Goal: Transaction & Acquisition: Purchase product/service

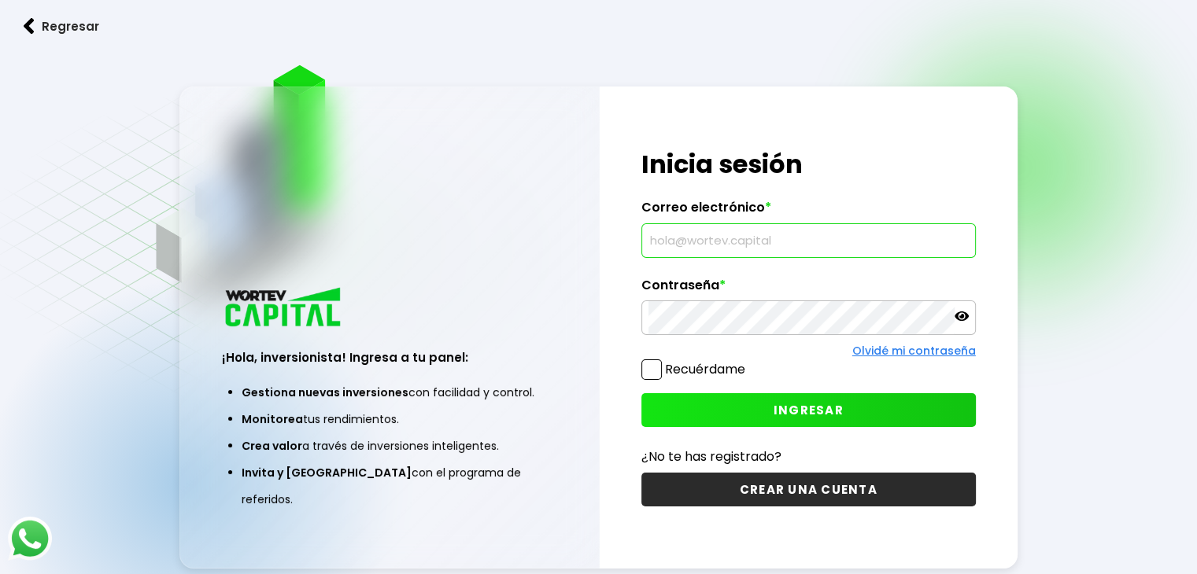
click at [664, 237] on input "text" at bounding box center [808, 240] width 320 height 33
paste input "[EMAIL_ADDRESS][DOMAIN_NAME]"
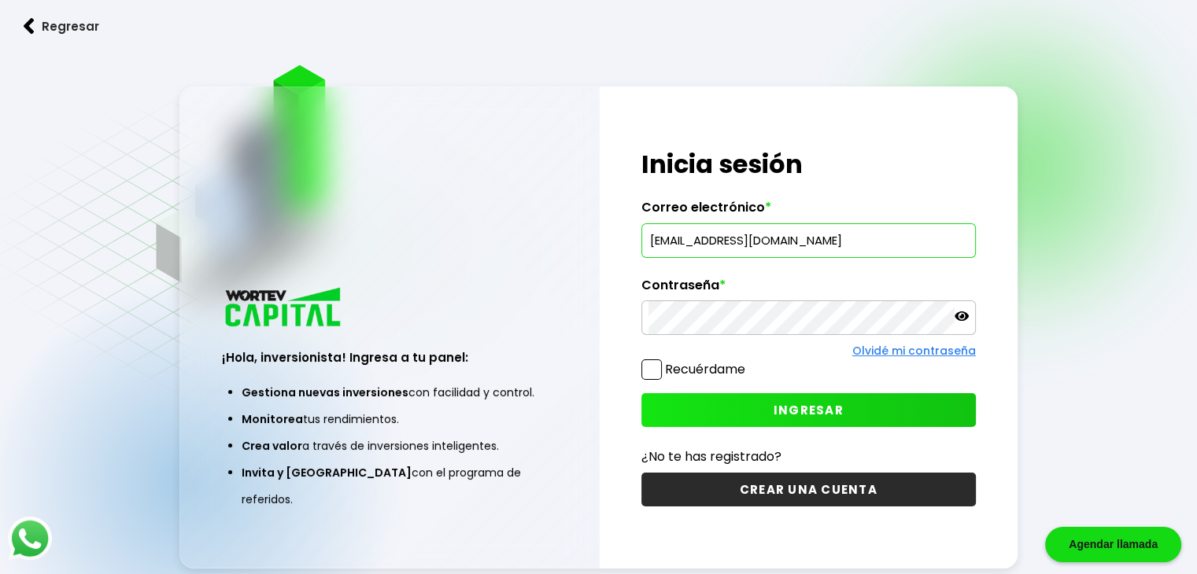
click at [664, 237] on input "[EMAIL_ADDRESS][DOMAIN_NAME]" at bounding box center [808, 240] width 320 height 33
type input "[EMAIL_ADDRESS][DOMAIN_NAME]"
click at [664, 237] on input "[EMAIL_ADDRESS][DOMAIN_NAME]" at bounding box center [808, 240] width 320 height 33
click at [720, 411] on button "INGRESAR" at bounding box center [808, 410] width 334 height 34
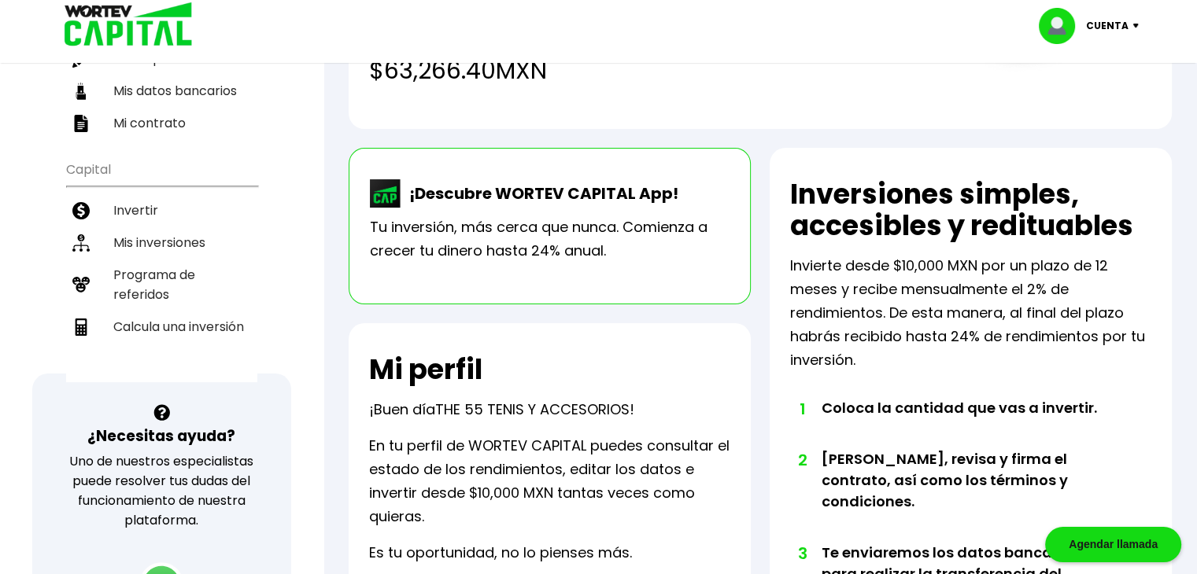
scroll to position [272, 0]
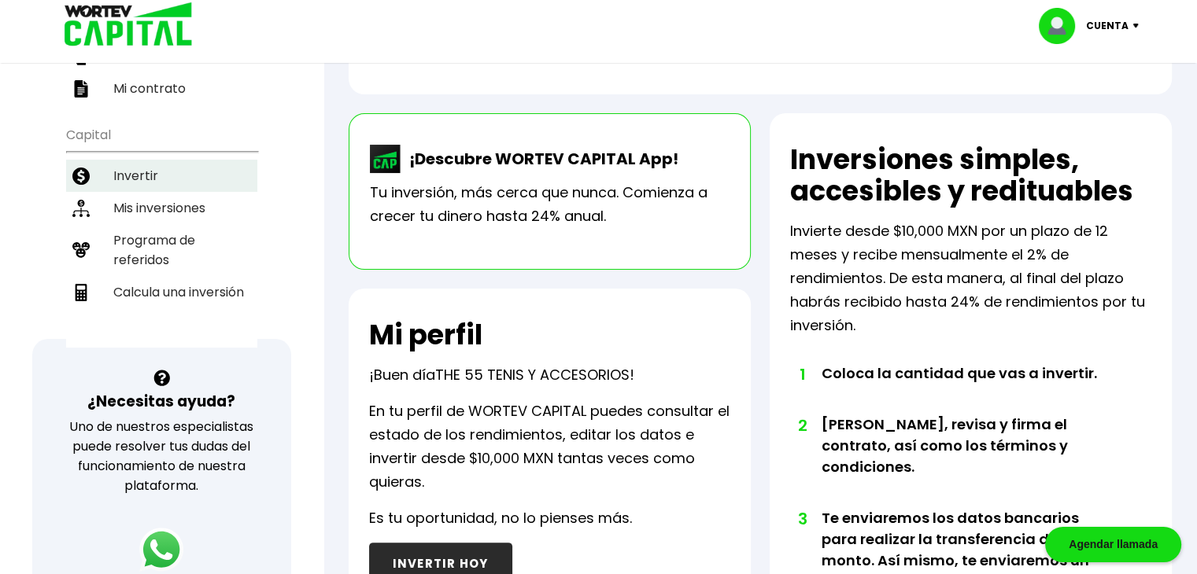
click at [175, 172] on li "Invertir" at bounding box center [161, 176] width 191 height 32
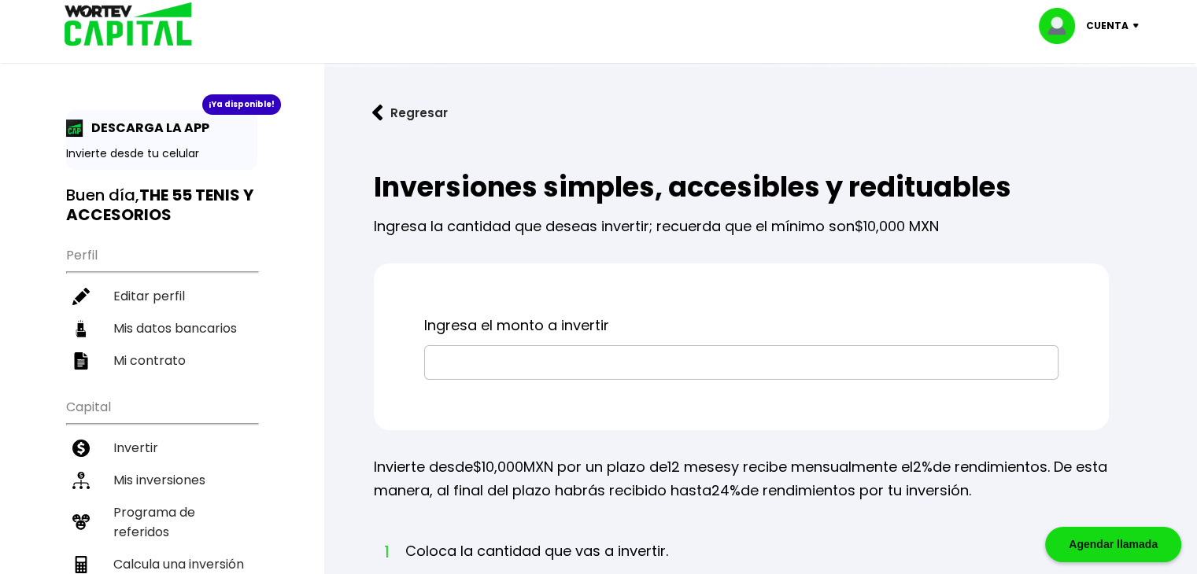
click at [466, 353] on input "text" at bounding box center [741, 362] width 620 height 33
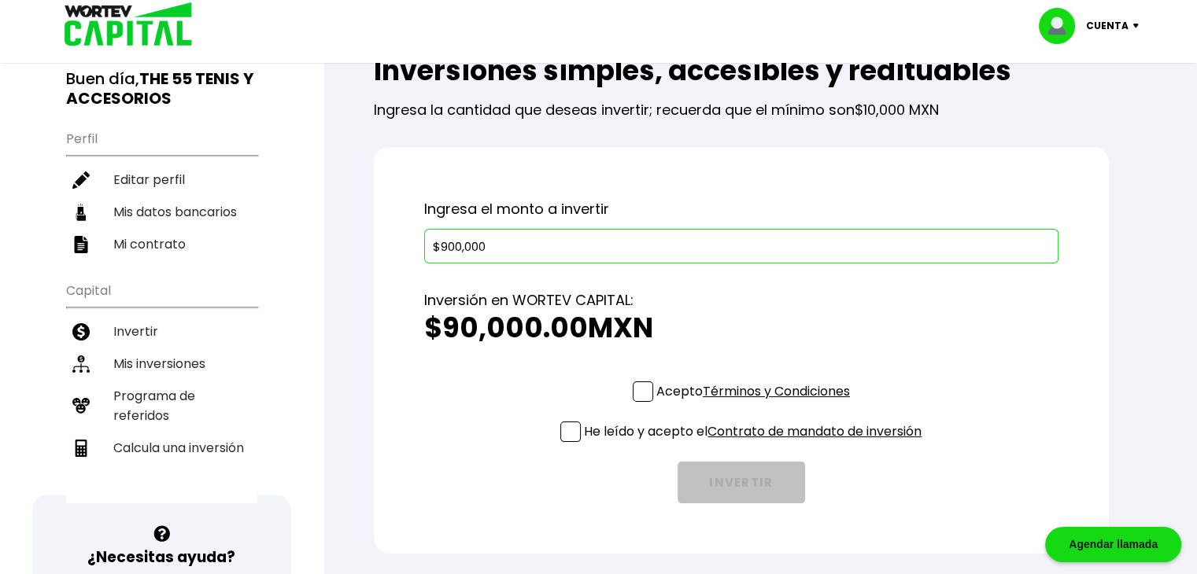
scroll to position [121, 0]
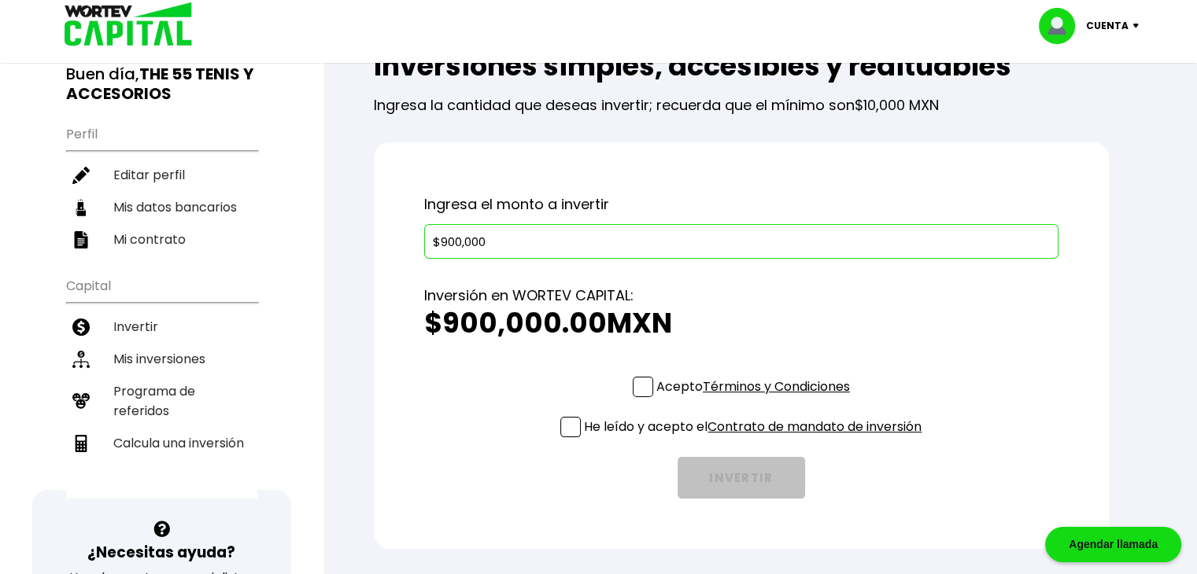
type input "$900,000"
click at [633, 383] on span at bounding box center [643, 387] width 20 height 20
click at [756, 399] on input "Acepto Términos y Condiciones" at bounding box center [756, 399] width 0 height 0
click at [570, 419] on span at bounding box center [570, 427] width 20 height 20
click at [756, 439] on input "He leído y acepto el Contrato de mandato de inversión" at bounding box center [756, 439] width 0 height 0
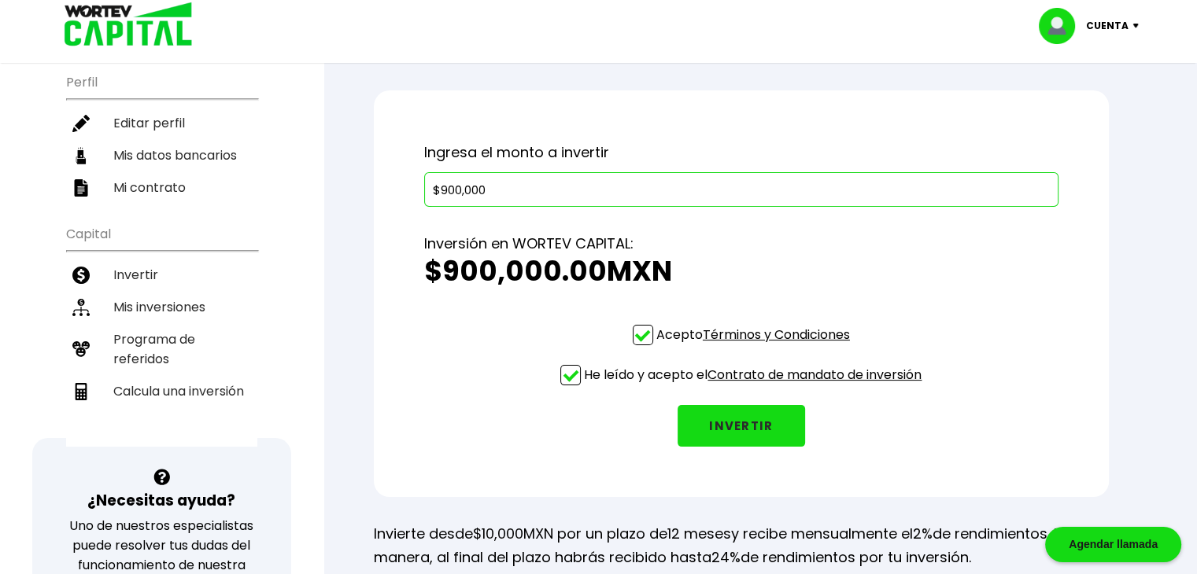
scroll to position [175, 0]
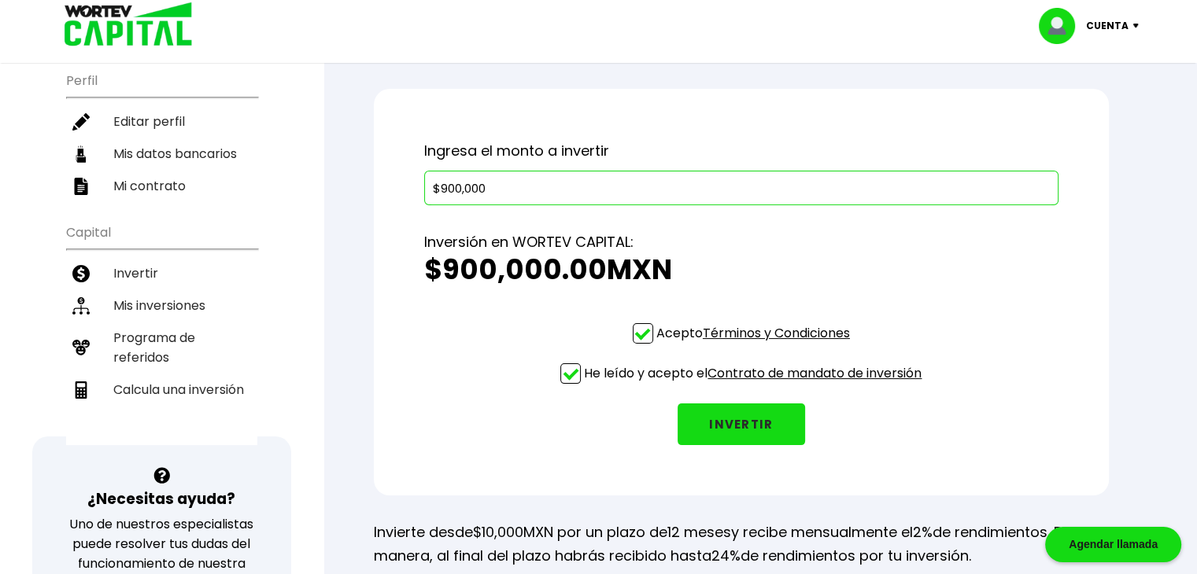
click at [714, 415] on button "INVERTIR" at bounding box center [740, 425] width 127 height 42
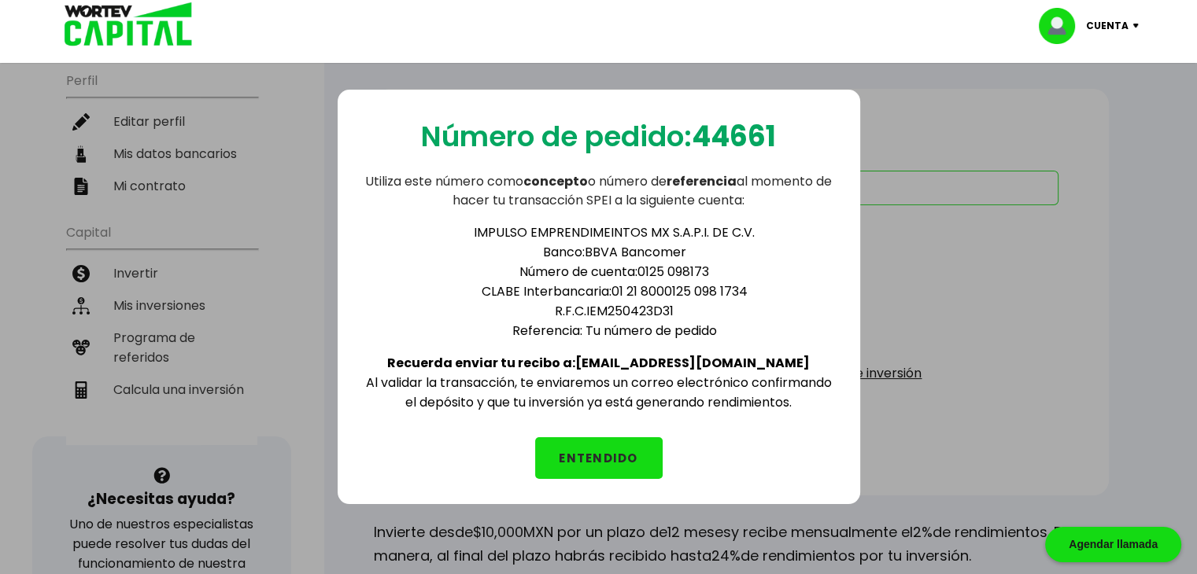
click at [598, 456] on button "ENTENDIDO" at bounding box center [598, 458] width 127 height 42
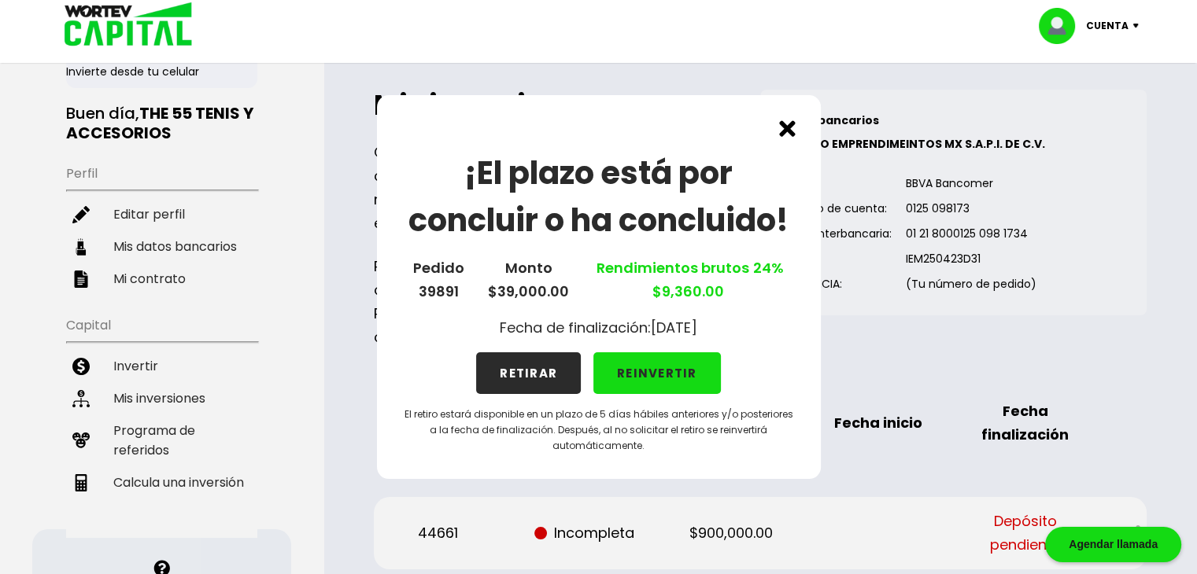
scroll to position [126, 0]
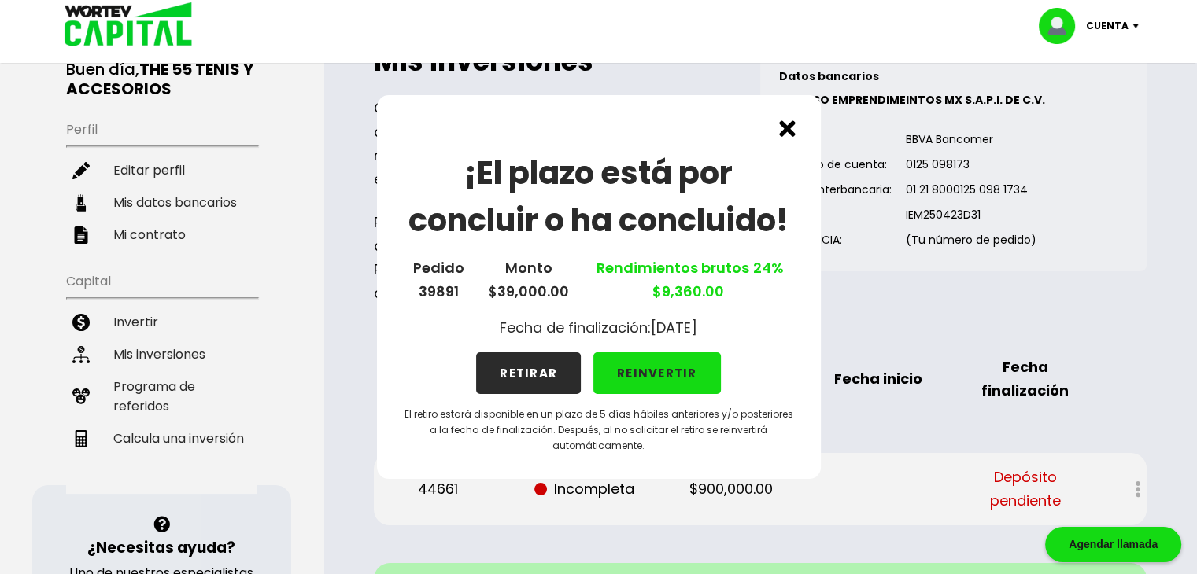
click at [512, 371] on button "RETIRAR" at bounding box center [528, 373] width 105 height 42
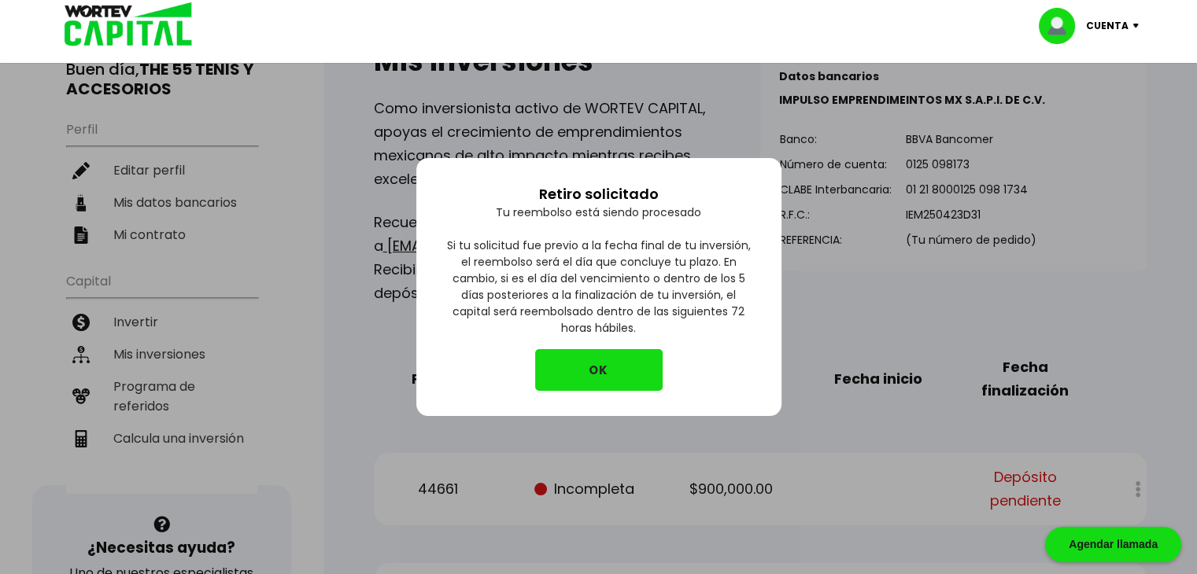
click at [578, 375] on button "OK" at bounding box center [598, 370] width 127 height 42
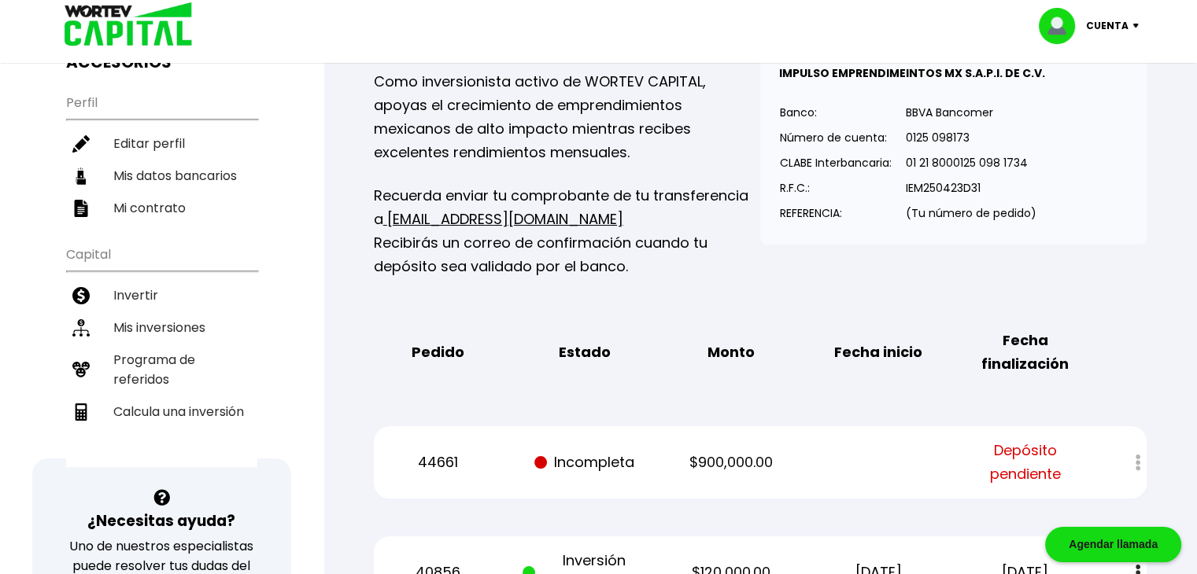
scroll to position [0, 0]
